Goal: Find specific page/section: Find specific page/section

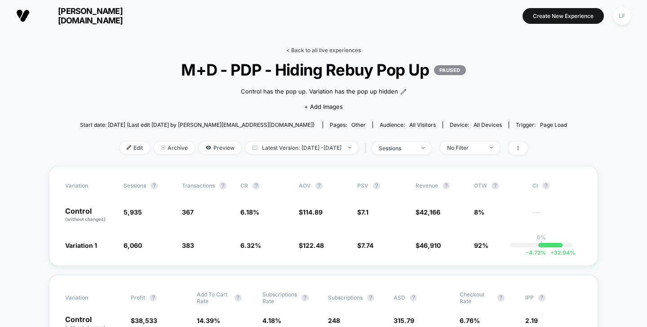
click at [305, 51] on link "< Back to all live experiences" at bounding box center [323, 50] width 75 height 7
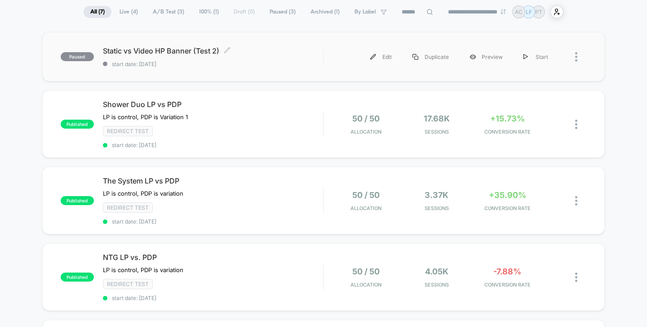
scroll to position [69, 0]
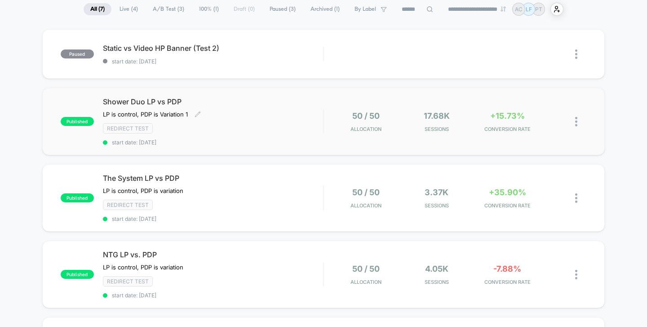
click at [271, 105] on span "Shower Duo LP vs PDP" at bounding box center [213, 101] width 221 height 9
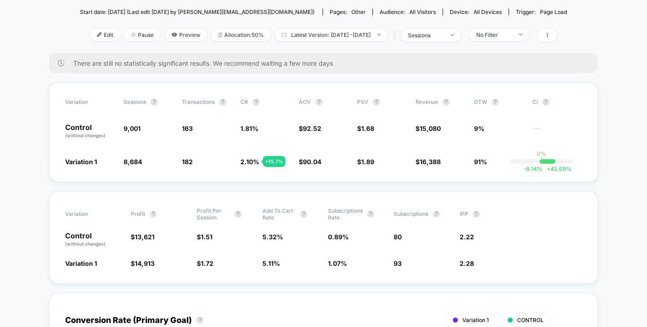
scroll to position [131, 0]
